Goal: Task Accomplishment & Management: Use online tool/utility

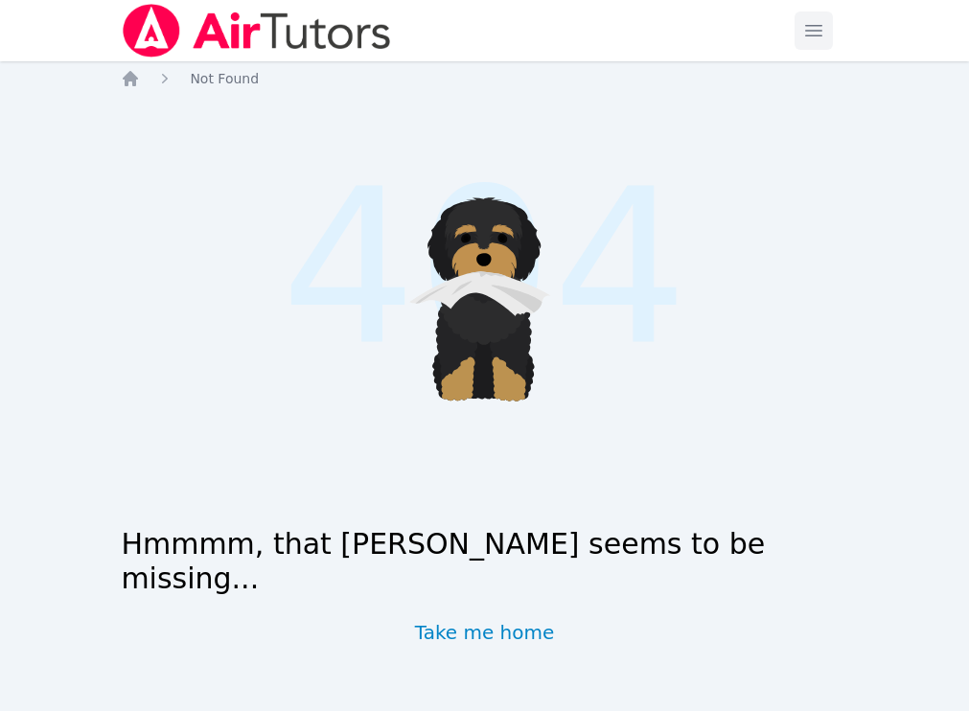
click at [818, 35] on span "button" at bounding box center [814, 31] width 42 height 42
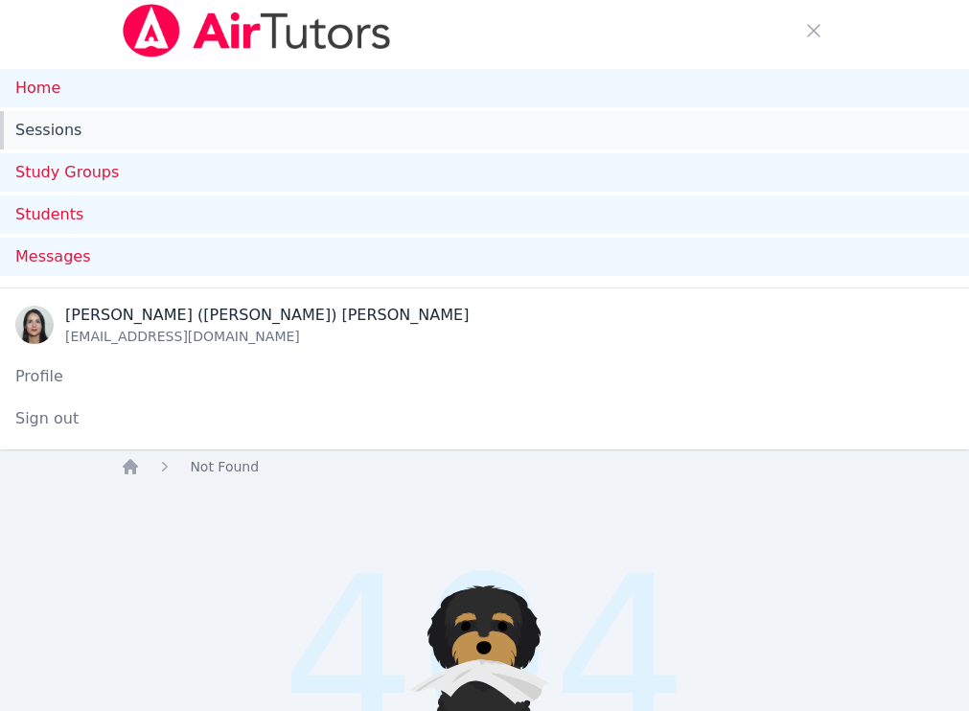
click at [150, 126] on link "Sessions" at bounding box center [484, 130] width 969 height 38
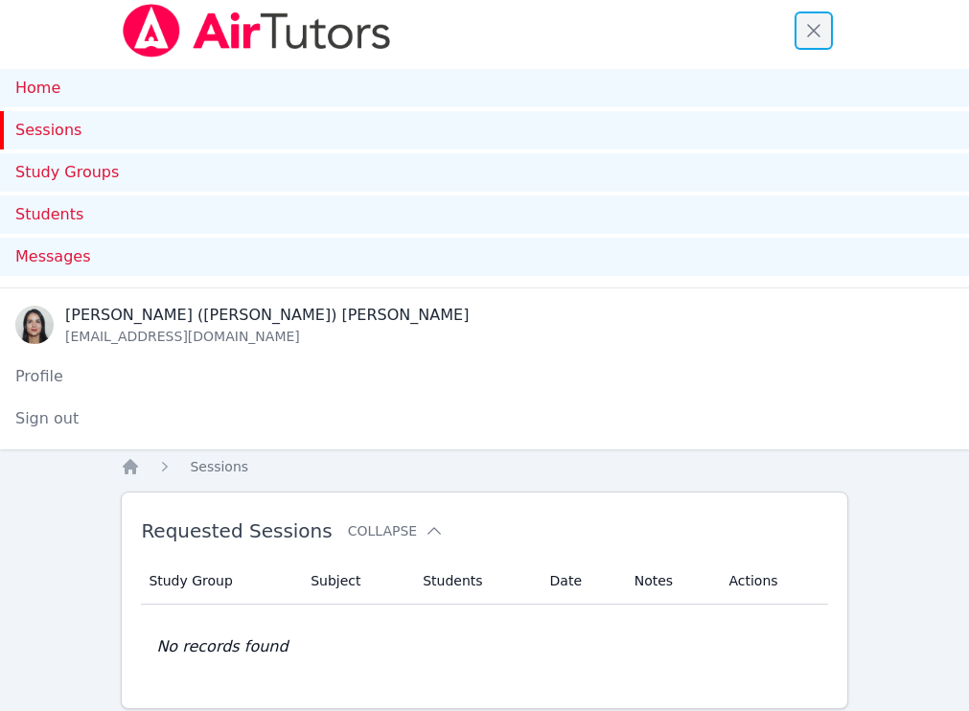
click at [805, 31] on span "button" at bounding box center [814, 31] width 42 height 42
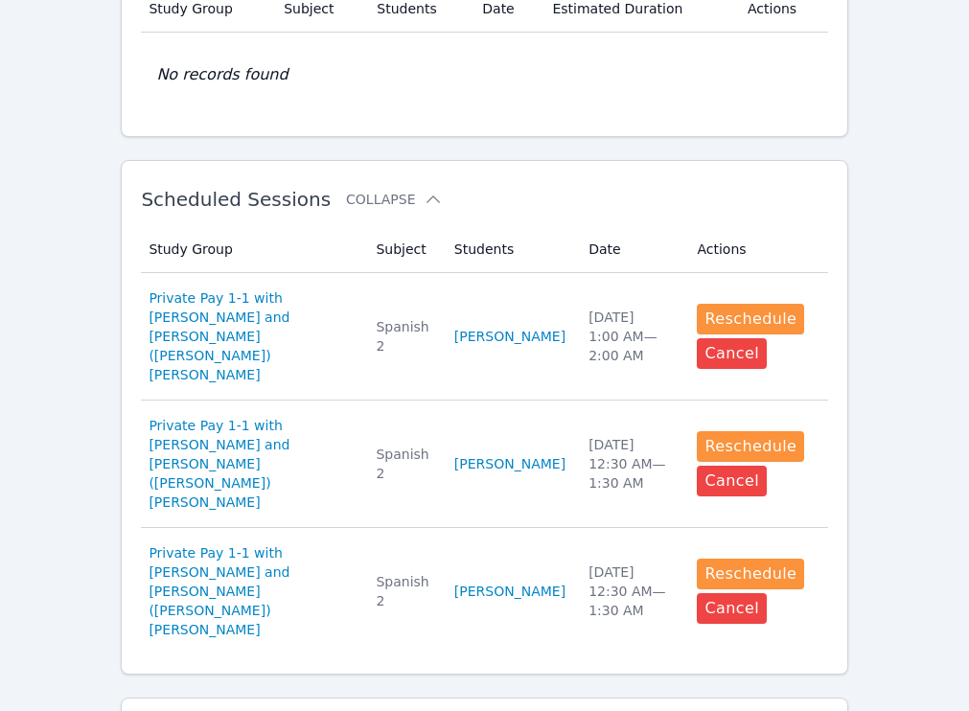
scroll to position [474, 0]
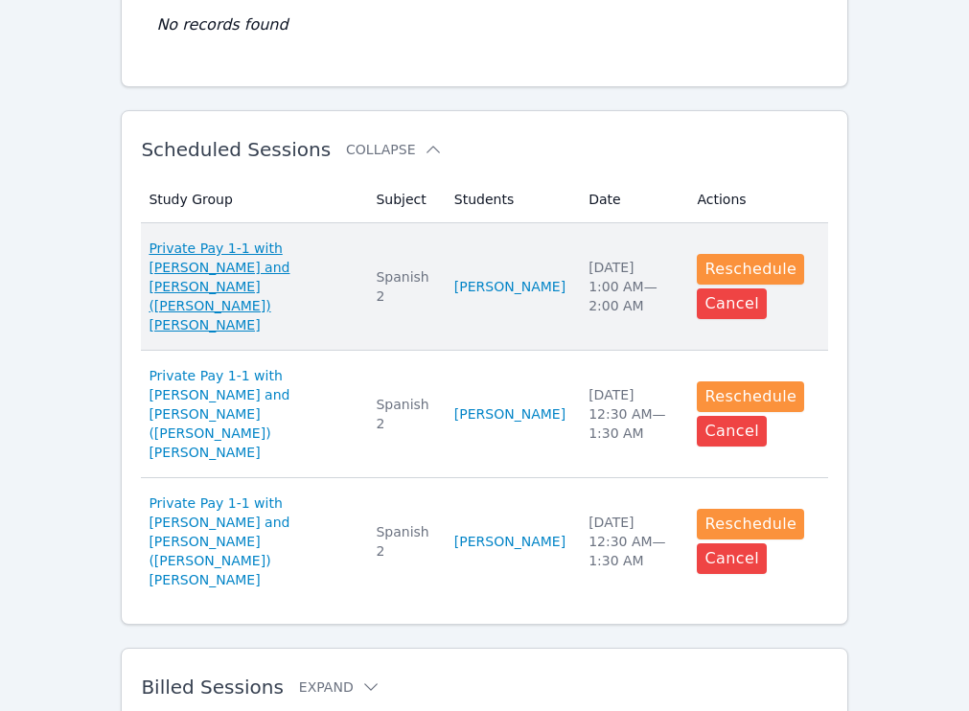
click at [275, 280] on span "Private Pay 1-1 with [PERSON_NAME] and [PERSON_NAME] ([PERSON_NAME]) [PERSON_NA…" at bounding box center [251, 287] width 204 height 96
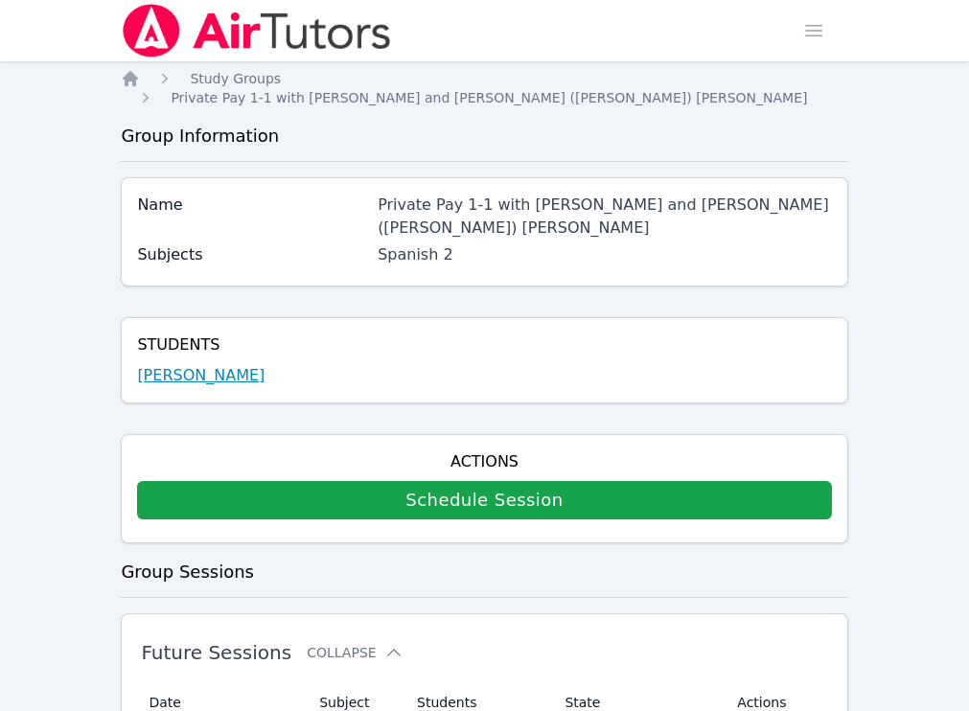
click at [247, 364] on link "[PERSON_NAME]" at bounding box center [200, 375] width 127 height 23
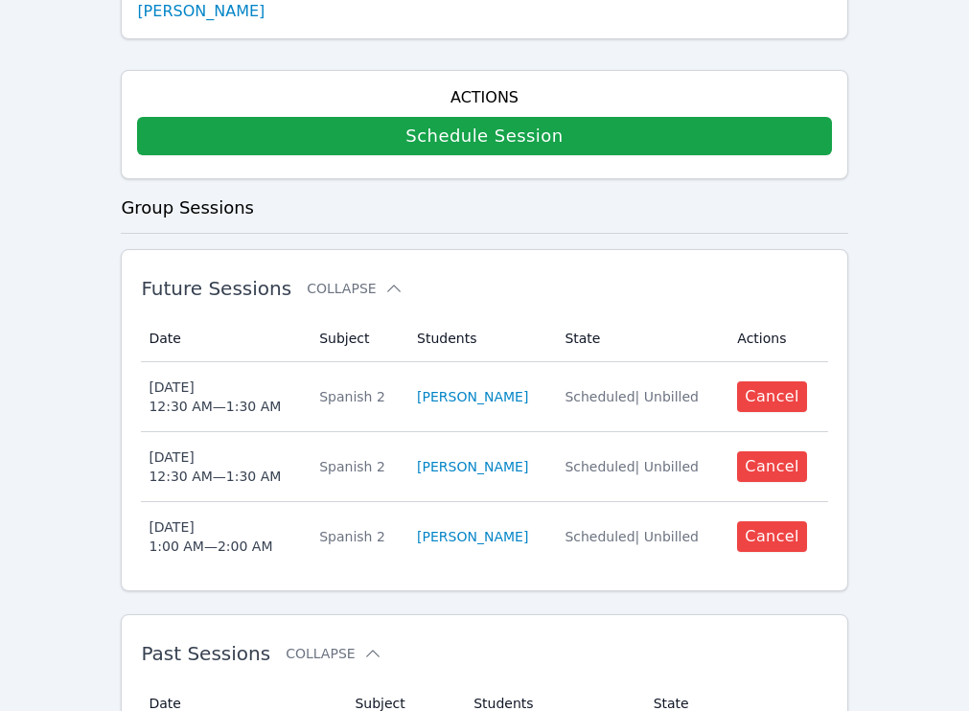
scroll to position [512, 0]
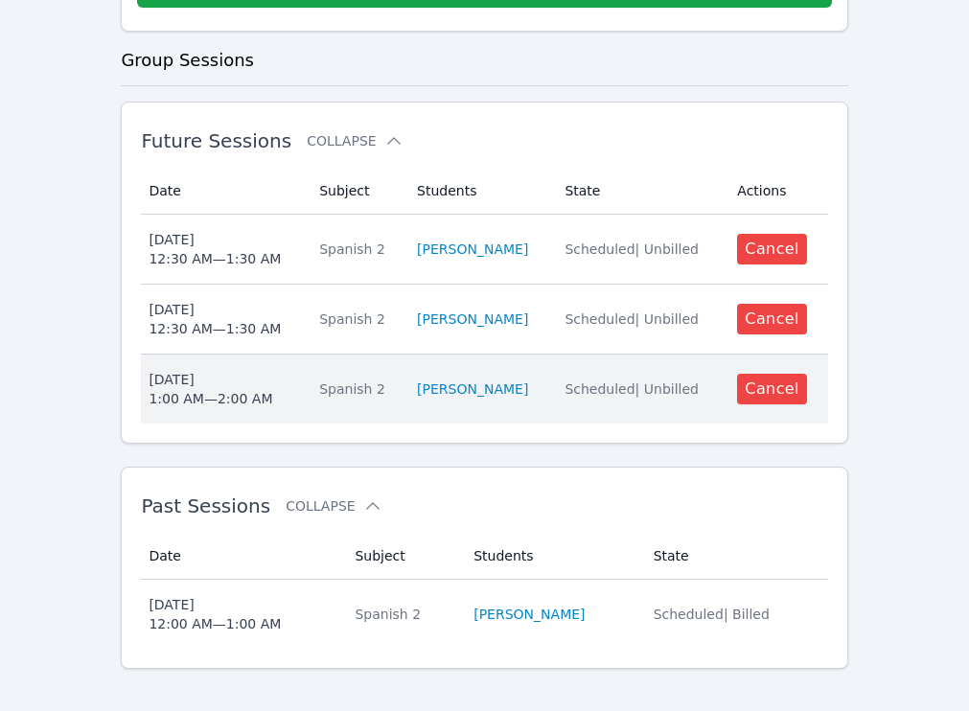
click at [333, 380] on div "Spanish 2" at bounding box center [356, 389] width 75 height 19
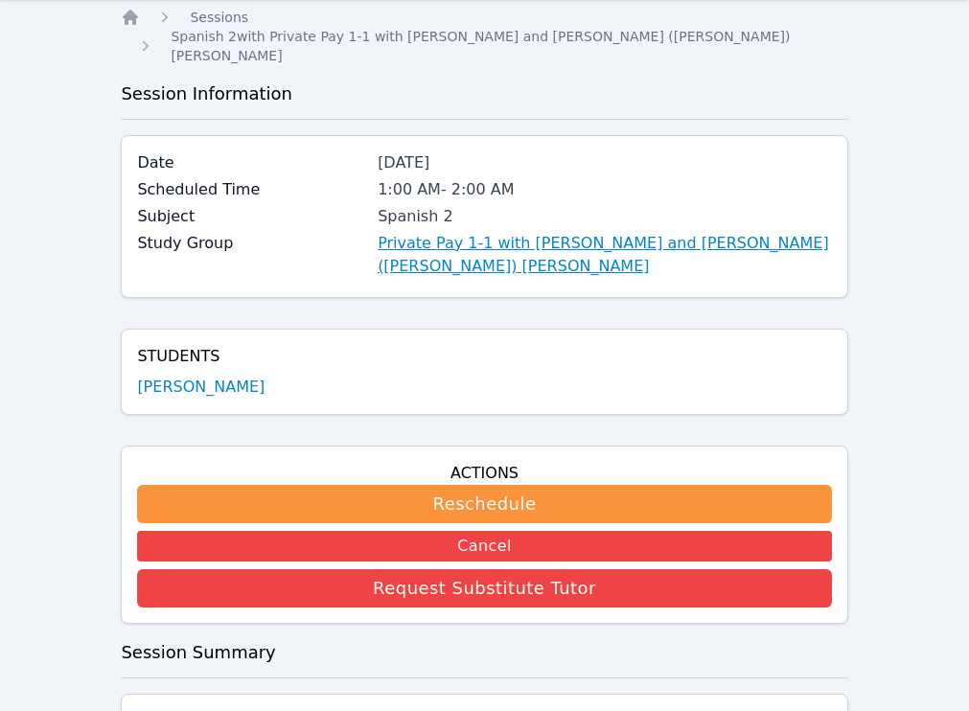
scroll to position [375, 0]
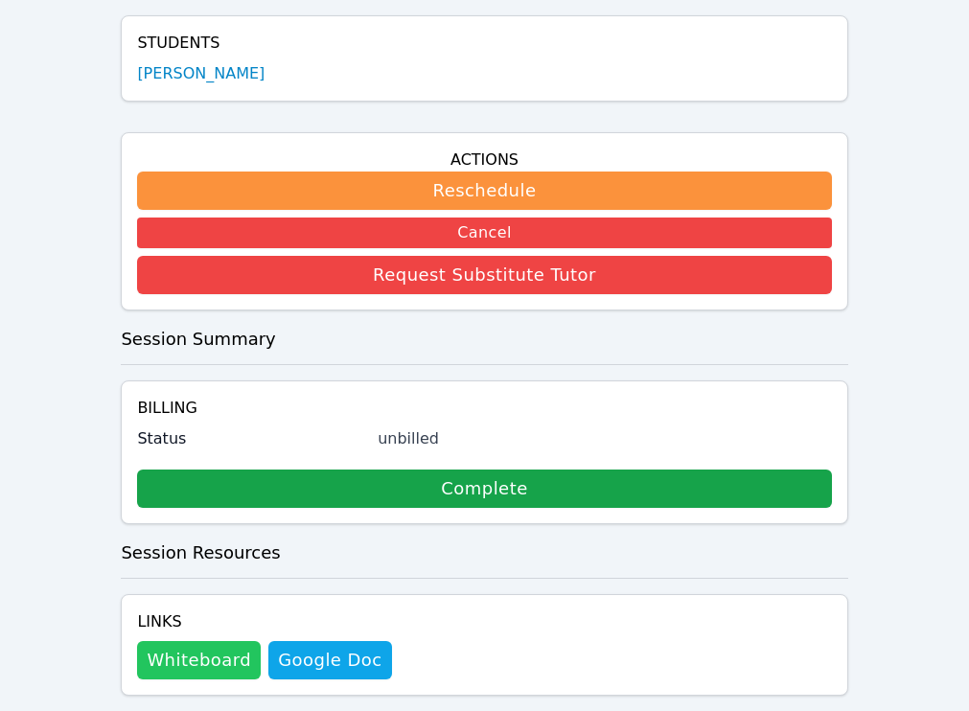
click at [182, 641] on button "Whiteboard" at bounding box center [199, 660] width 124 height 38
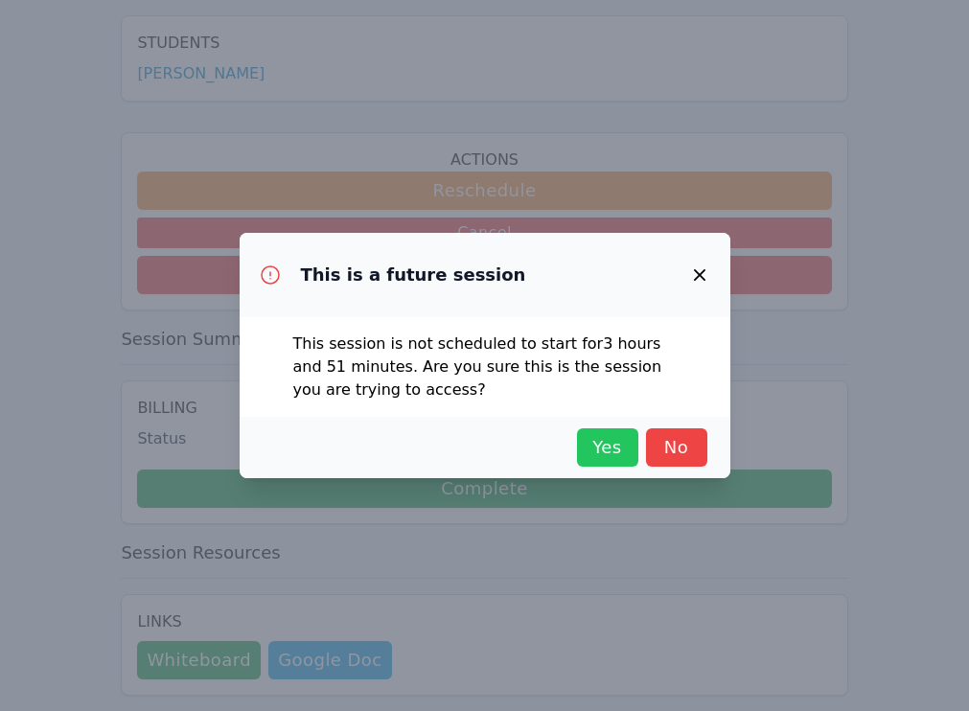
click at [601, 444] on span "Yes" at bounding box center [608, 447] width 42 height 27
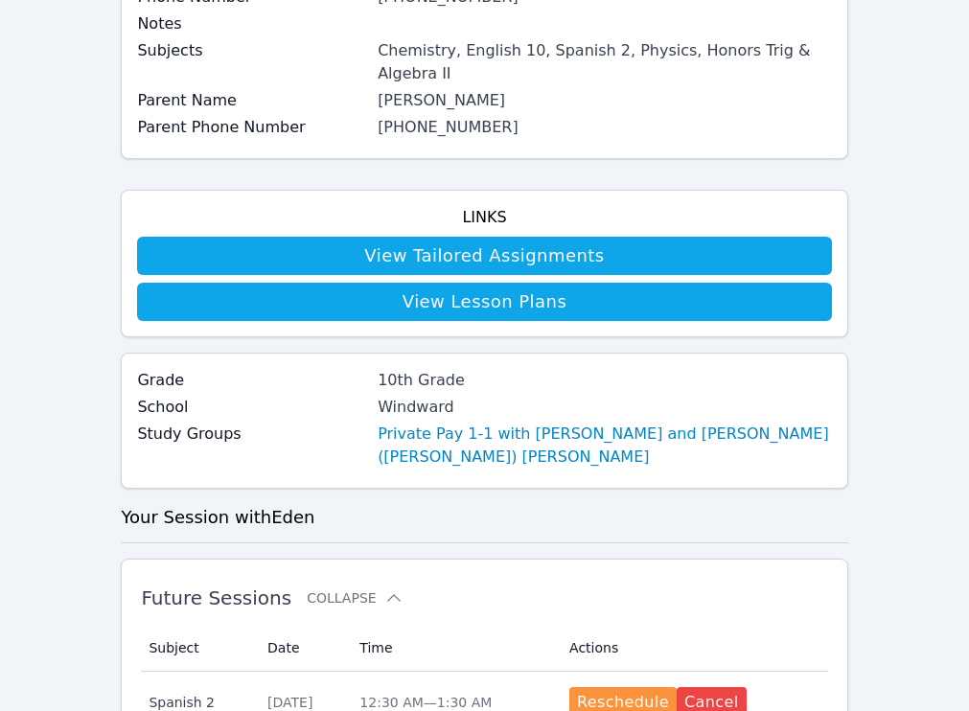
scroll to position [650, 0]
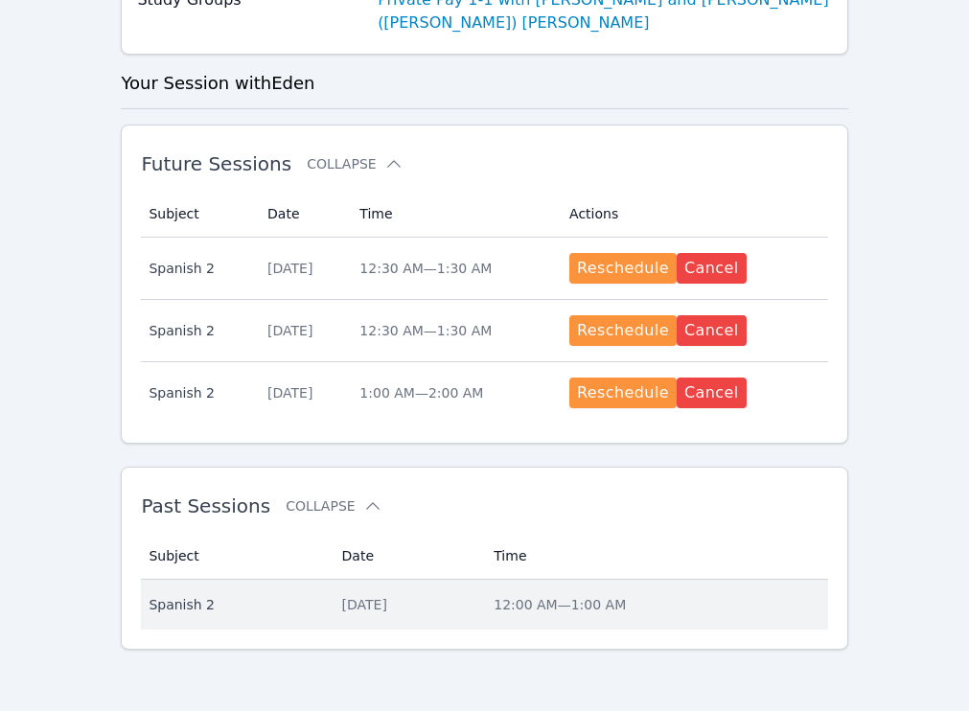
click at [179, 606] on span "Spanish 2" at bounding box center [234, 604] width 170 height 19
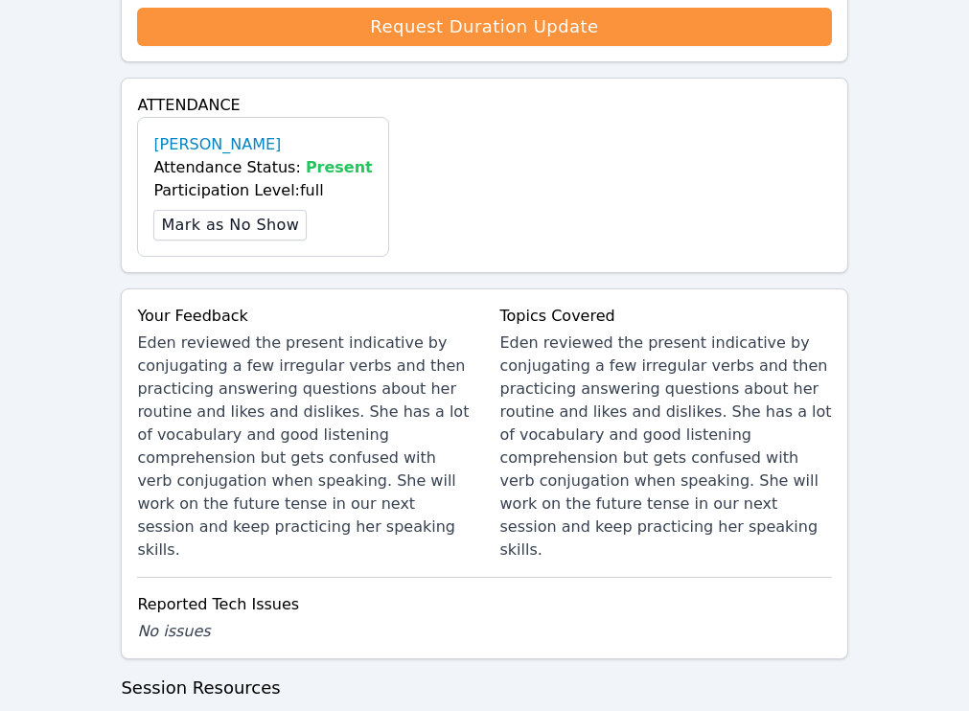
scroll to position [767, 0]
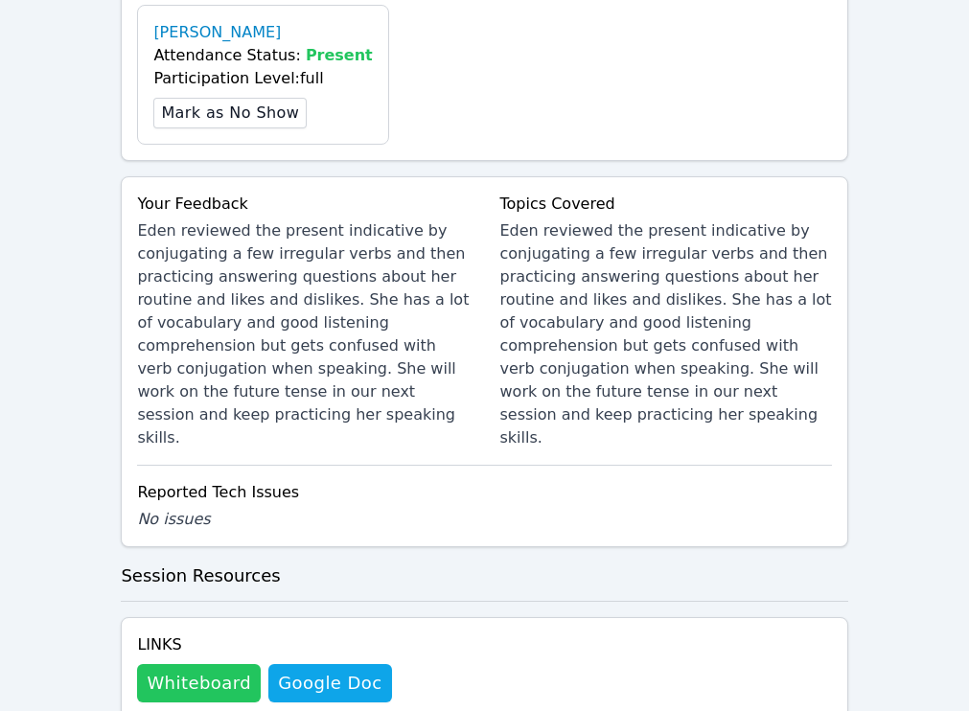
click at [224, 664] on button "Whiteboard" at bounding box center [199, 683] width 124 height 38
